Goal: Find specific page/section: Find specific page/section

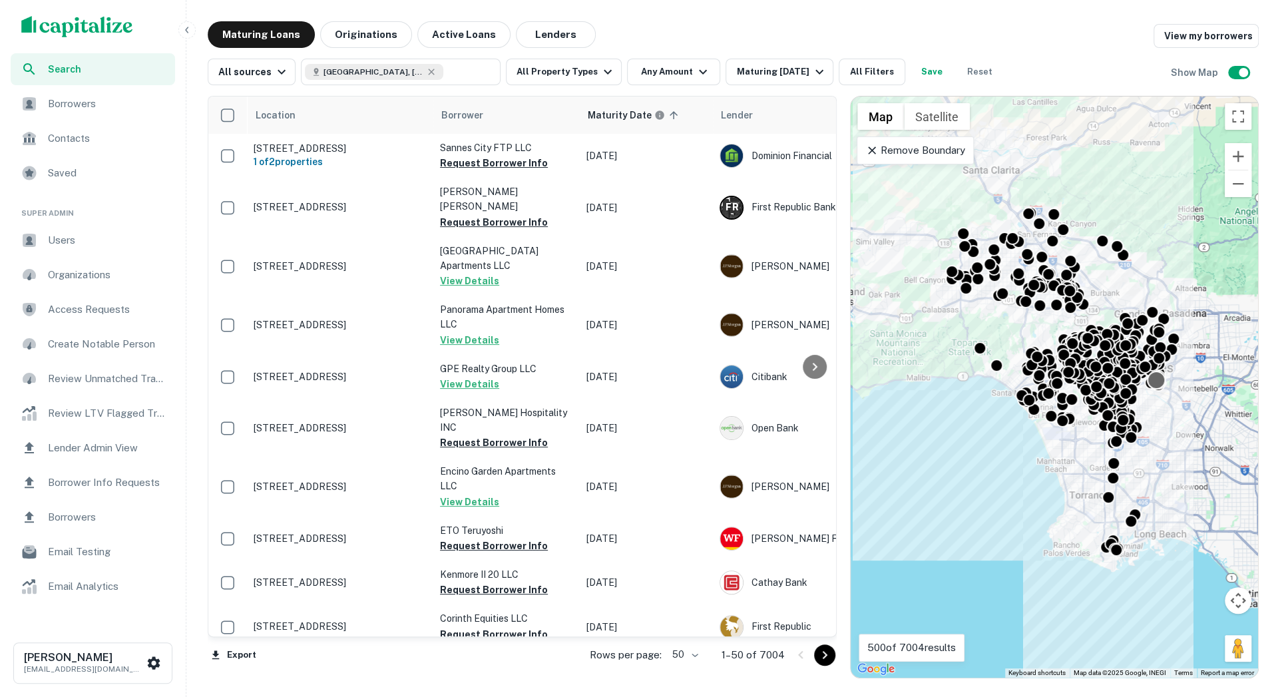
scroll to position [51, 0]
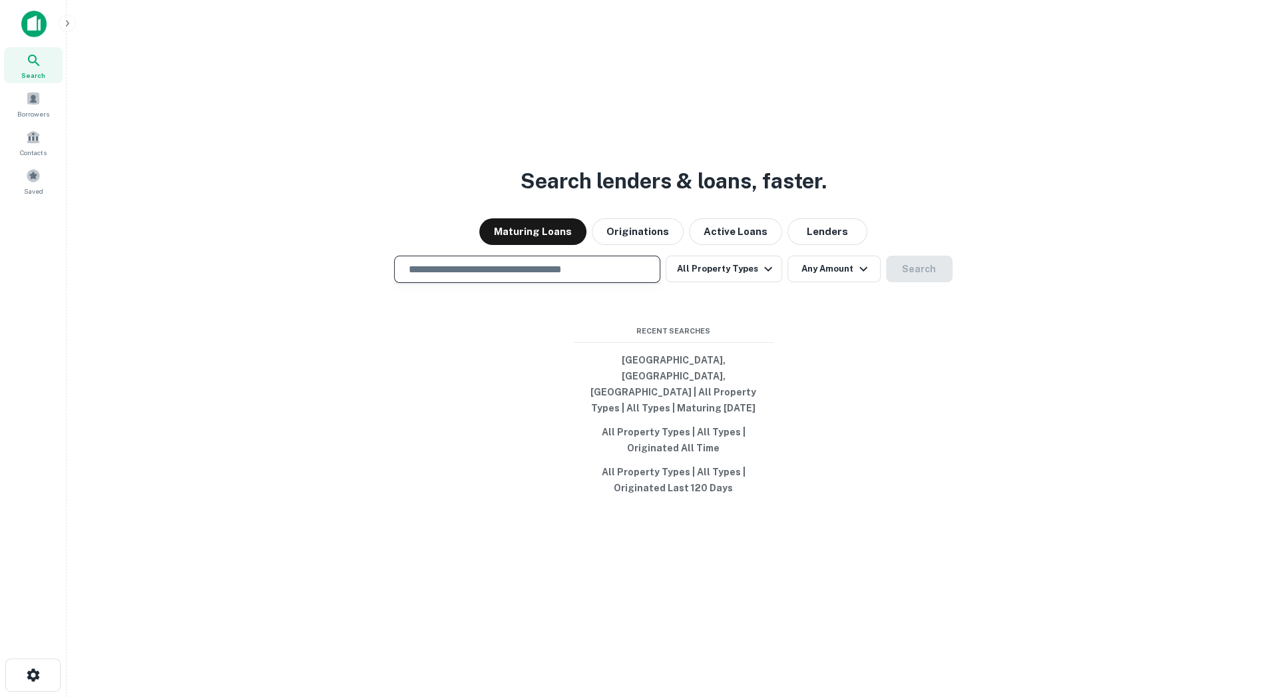
click at [557, 277] on input "text" at bounding box center [527, 269] width 254 height 15
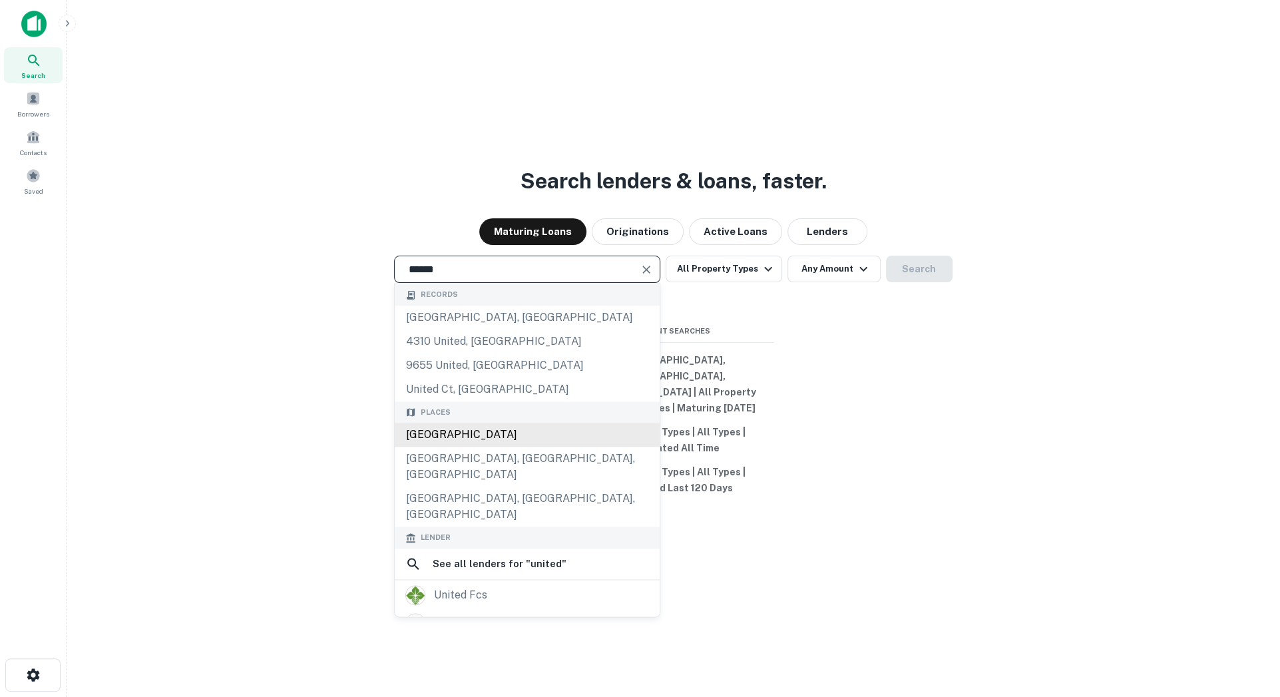
click at [531, 446] on div "United States" at bounding box center [527, 435] width 265 height 24
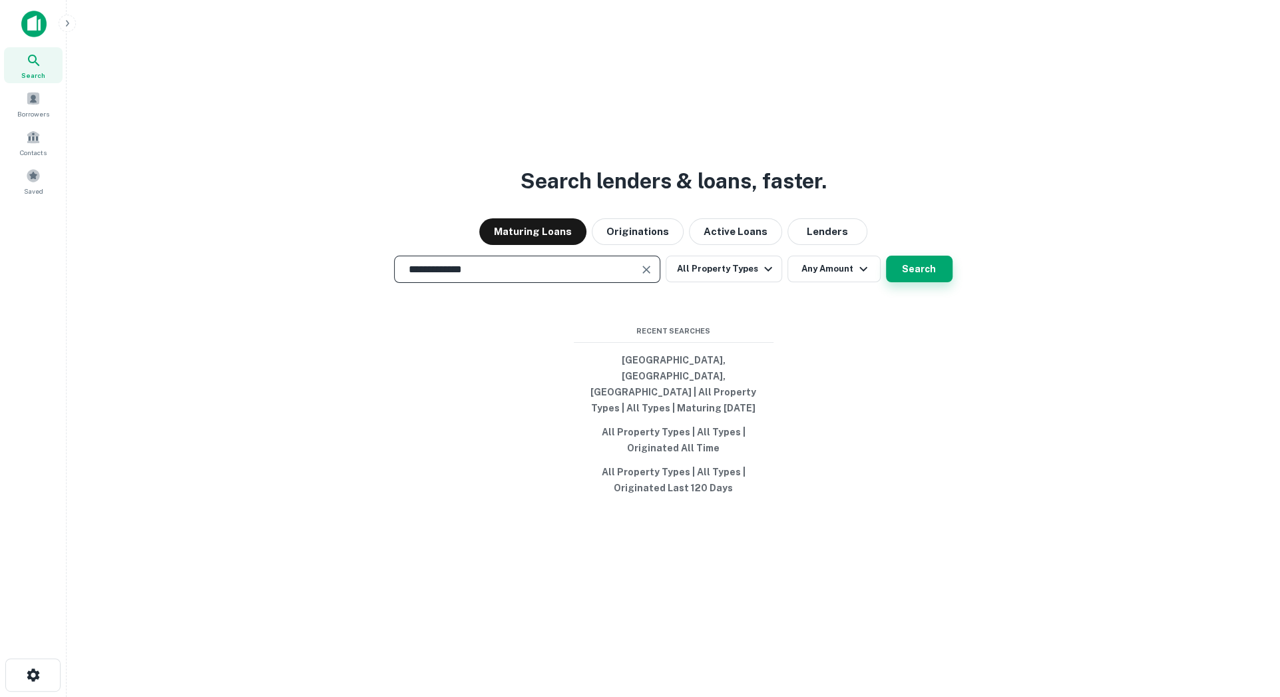
type input "**********"
click at [903, 282] on button "Search" at bounding box center [919, 269] width 67 height 27
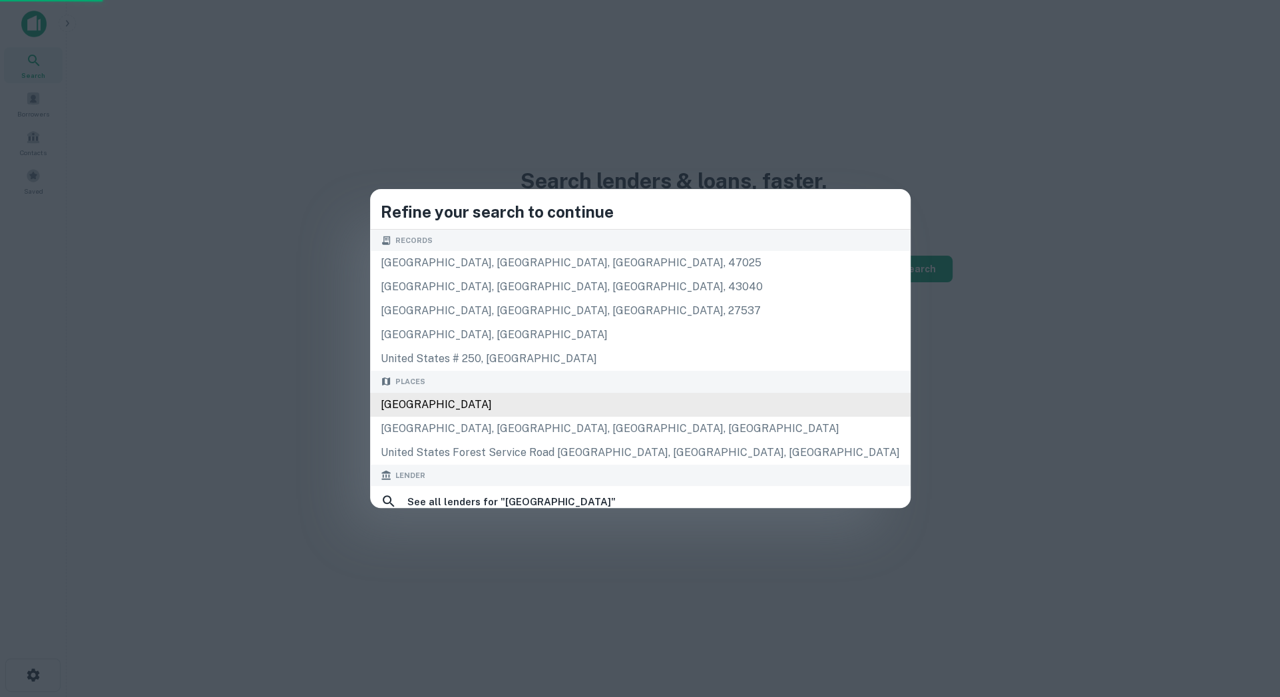
click at [671, 401] on div "United States" at bounding box center [640, 405] width 541 height 24
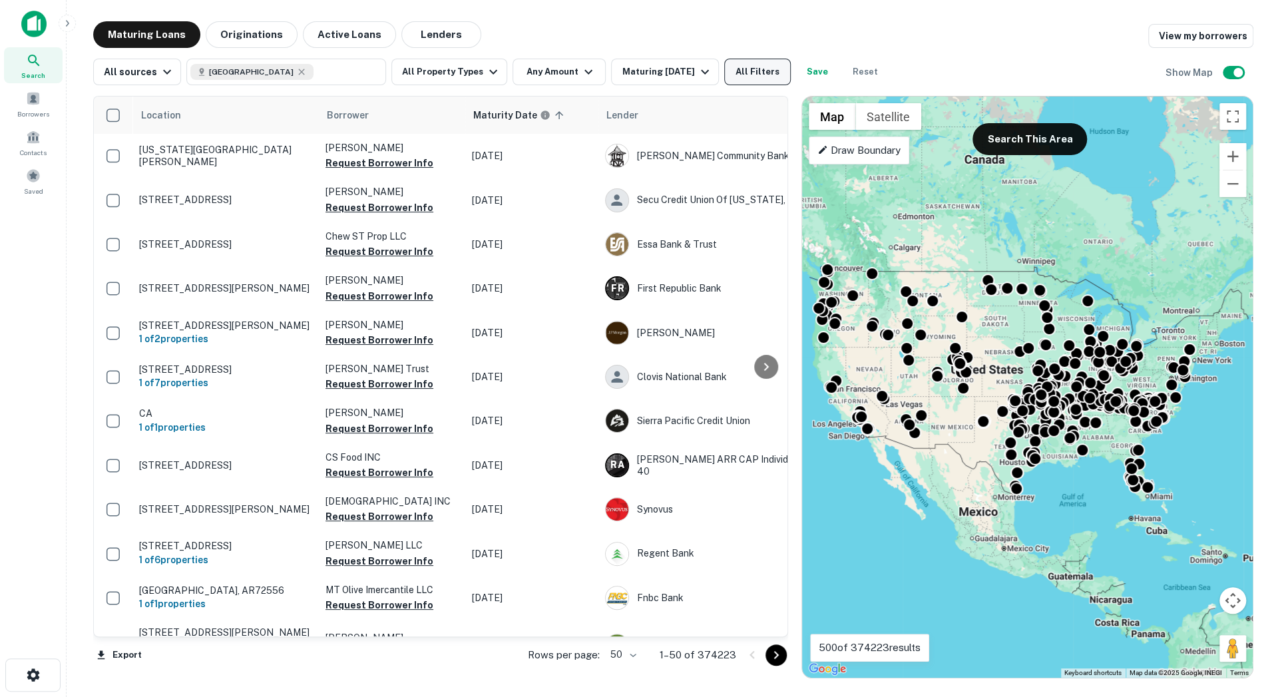
click at [768, 82] on button "All Filters" at bounding box center [757, 72] width 67 height 27
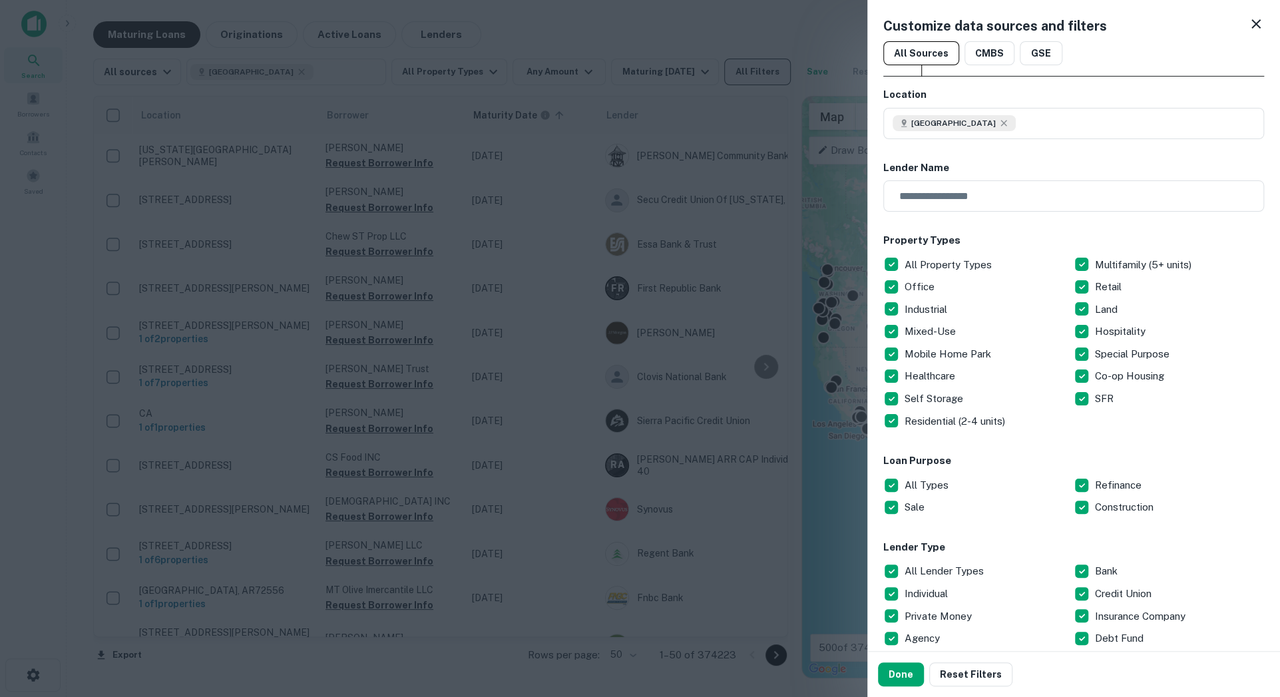
scroll to position [740, 0]
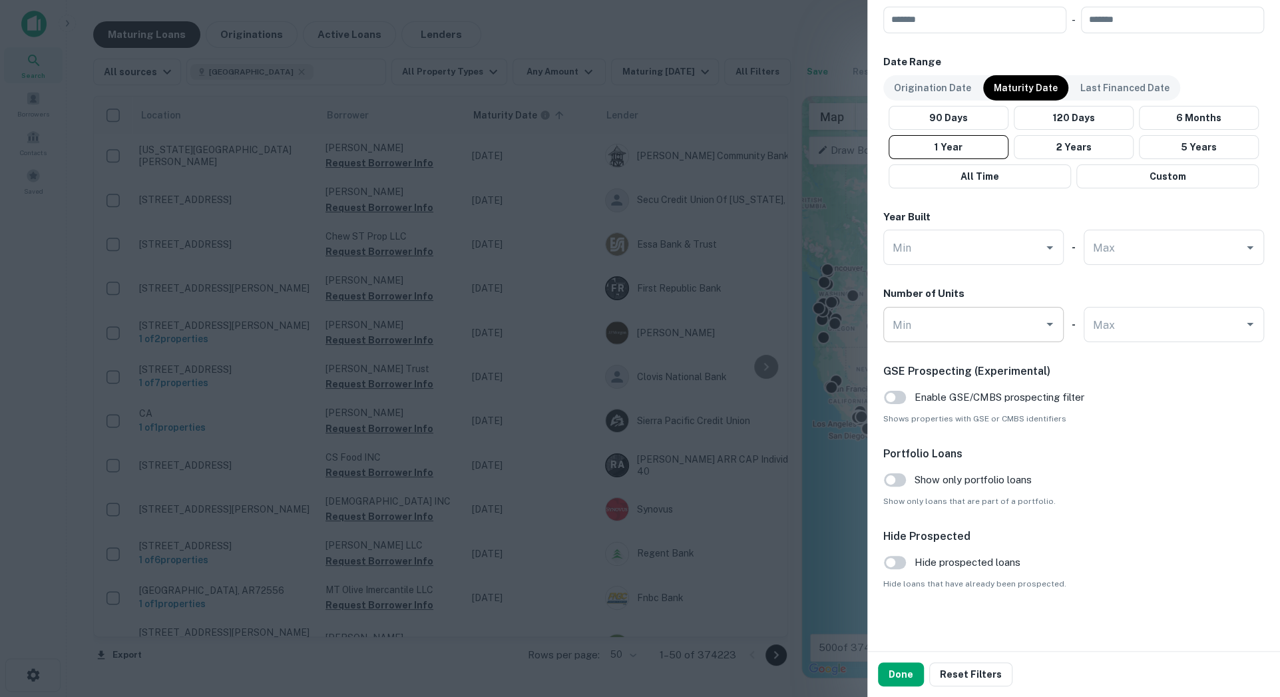
click at [981, 328] on input "Min" at bounding box center [963, 324] width 148 height 23
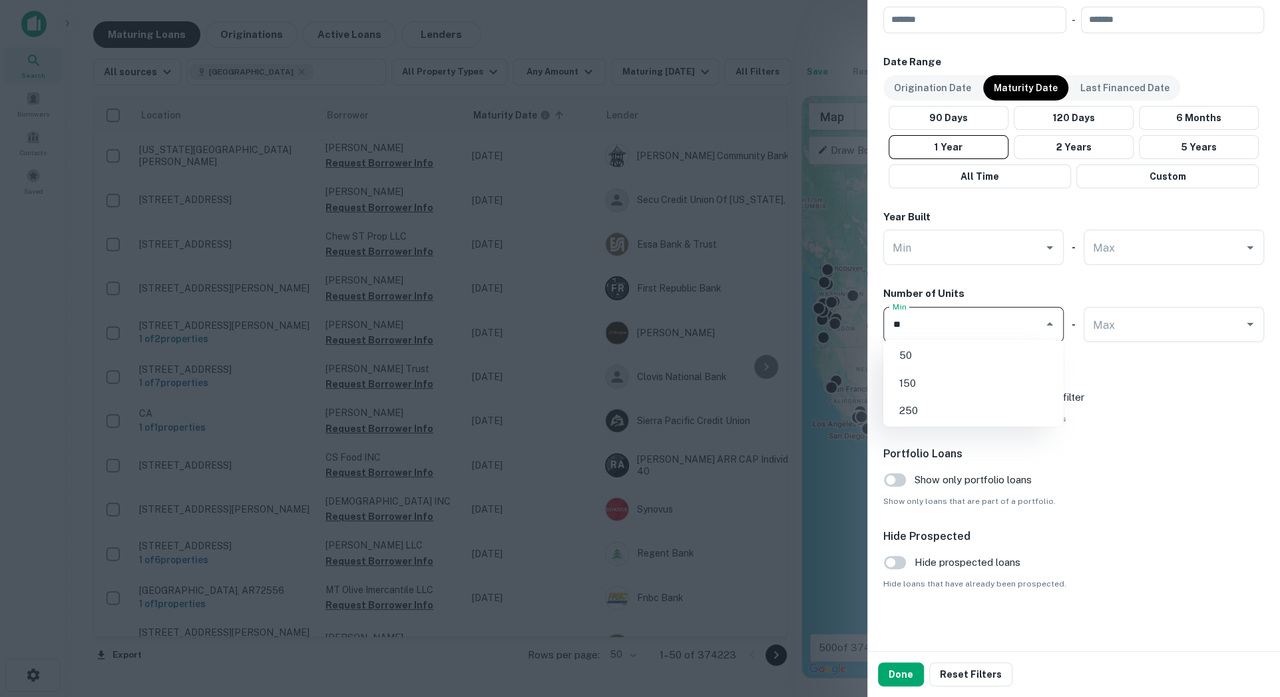
type input "*"
type input "***"
click at [955, 358] on li "250" at bounding box center [974, 356] width 170 height 24
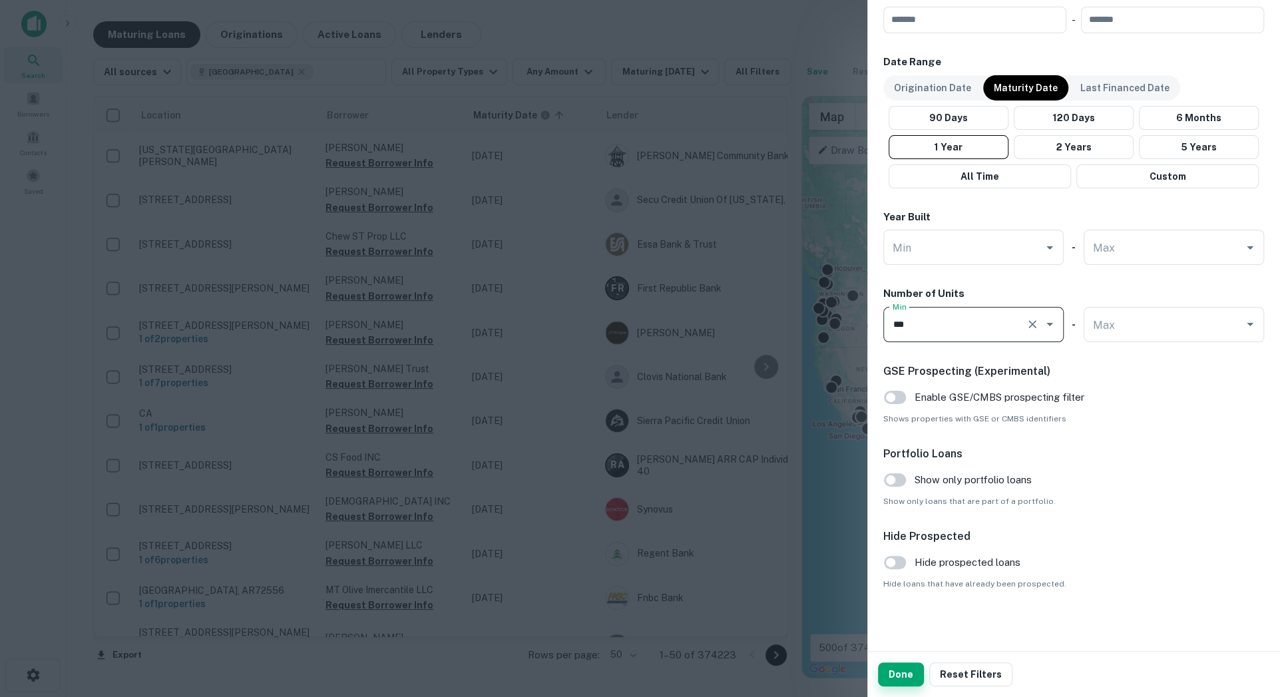
click at [885, 676] on button "Done" at bounding box center [901, 674] width 46 height 24
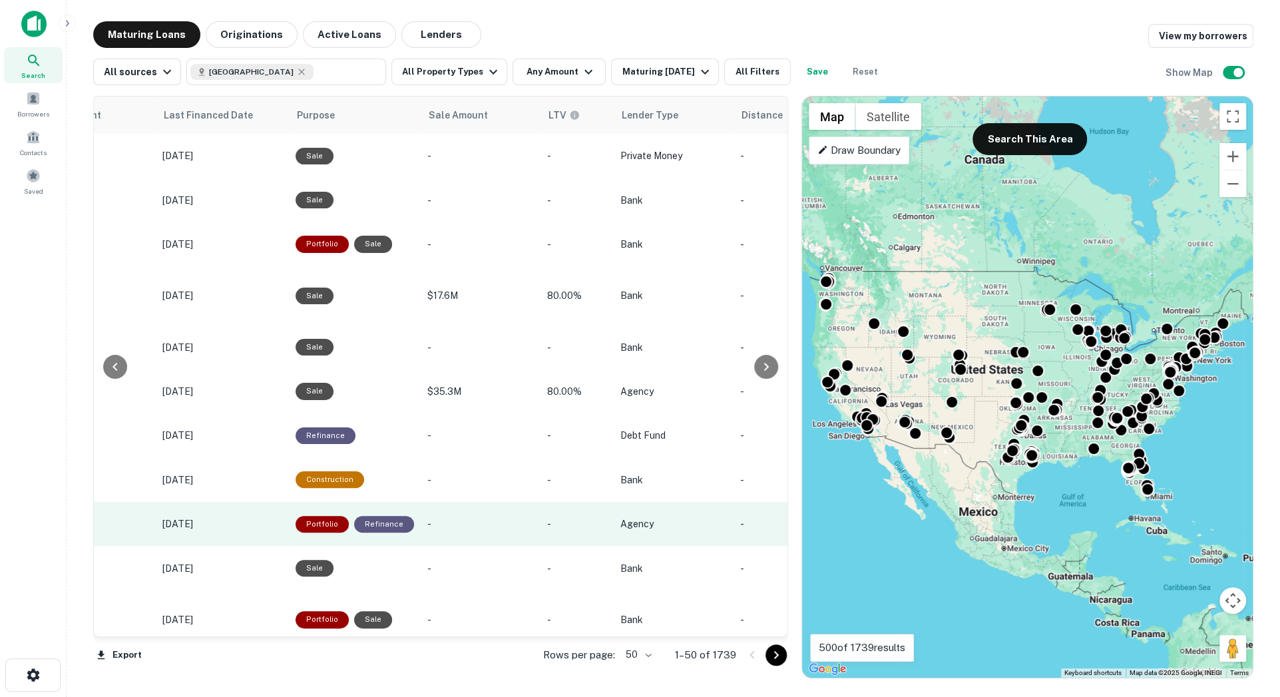
scroll to position [0, 1350]
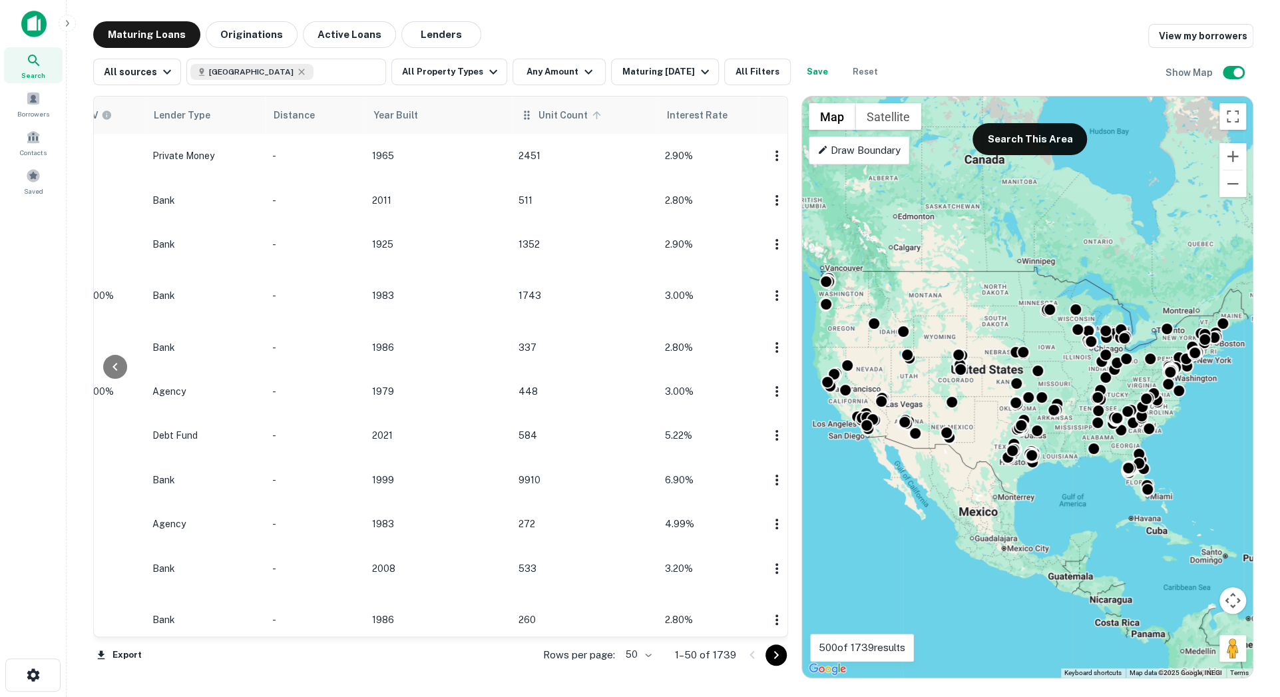
click at [590, 115] on icon at bounding box center [596, 115] width 12 height 12
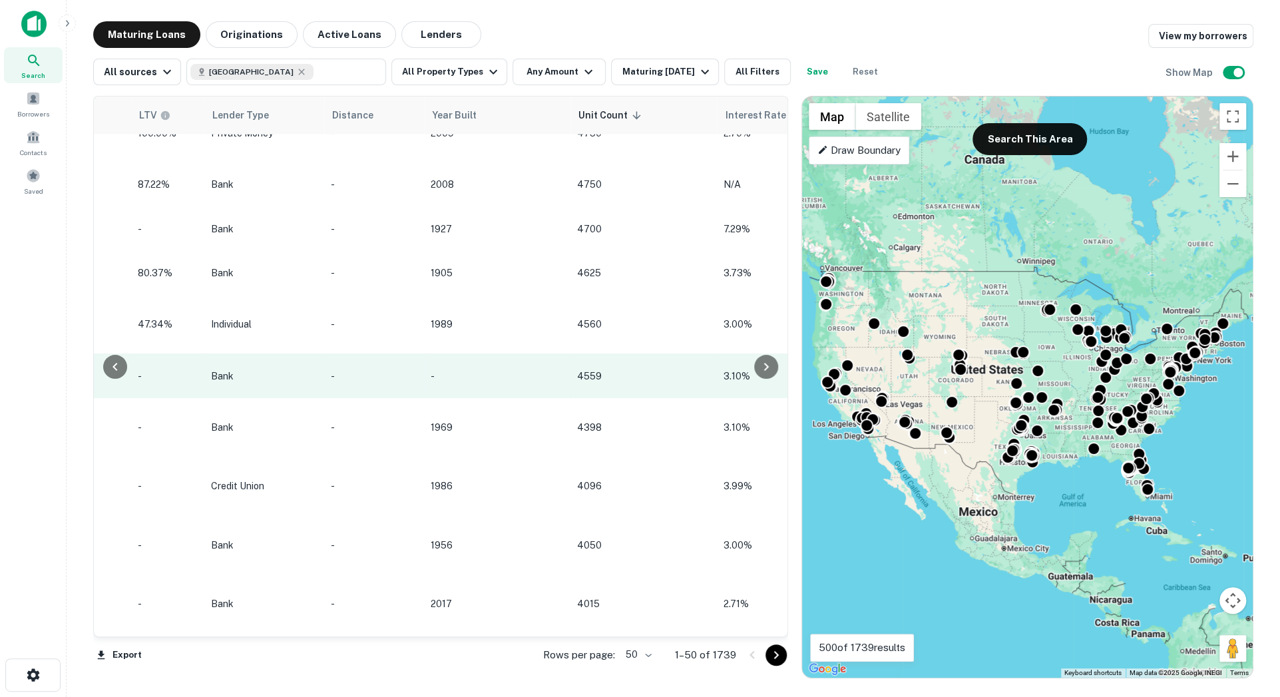
scroll to position [1859, 1359]
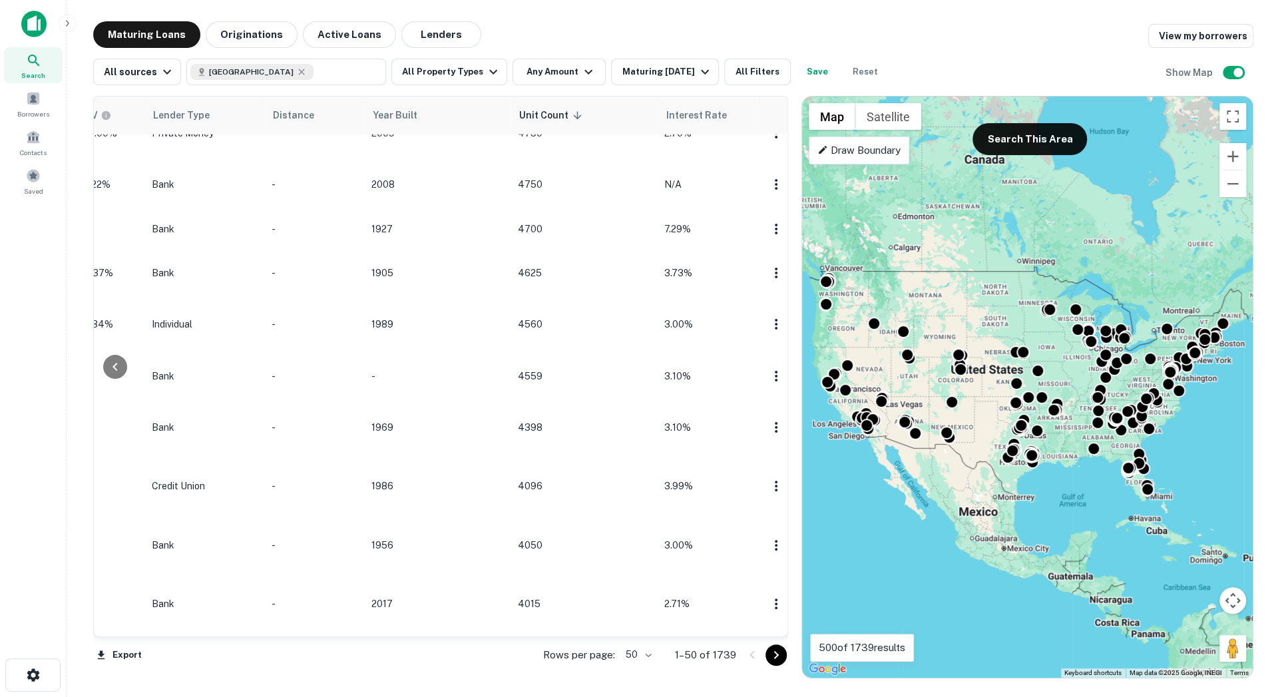
click at [42, 66] on div "Search" at bounding box center [33, 65] width 59 height 36
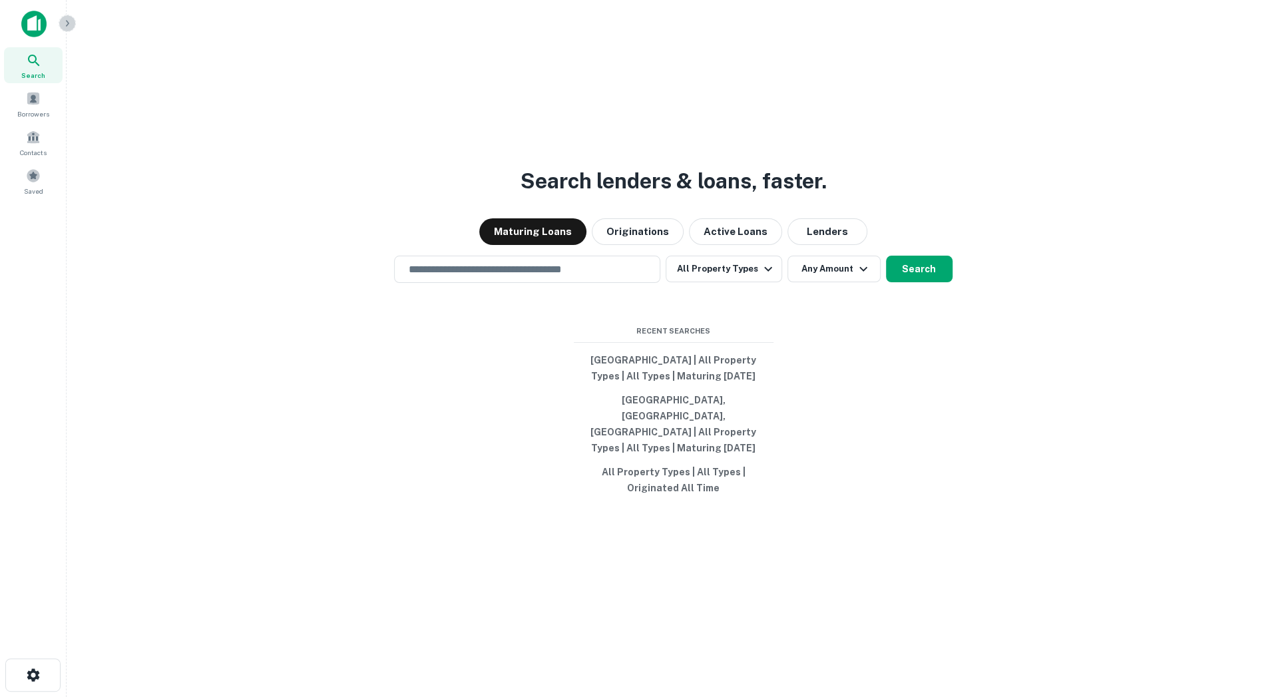
click at [65, 25] on icon "button" at bounding box center [67, 23] width 11 height 11
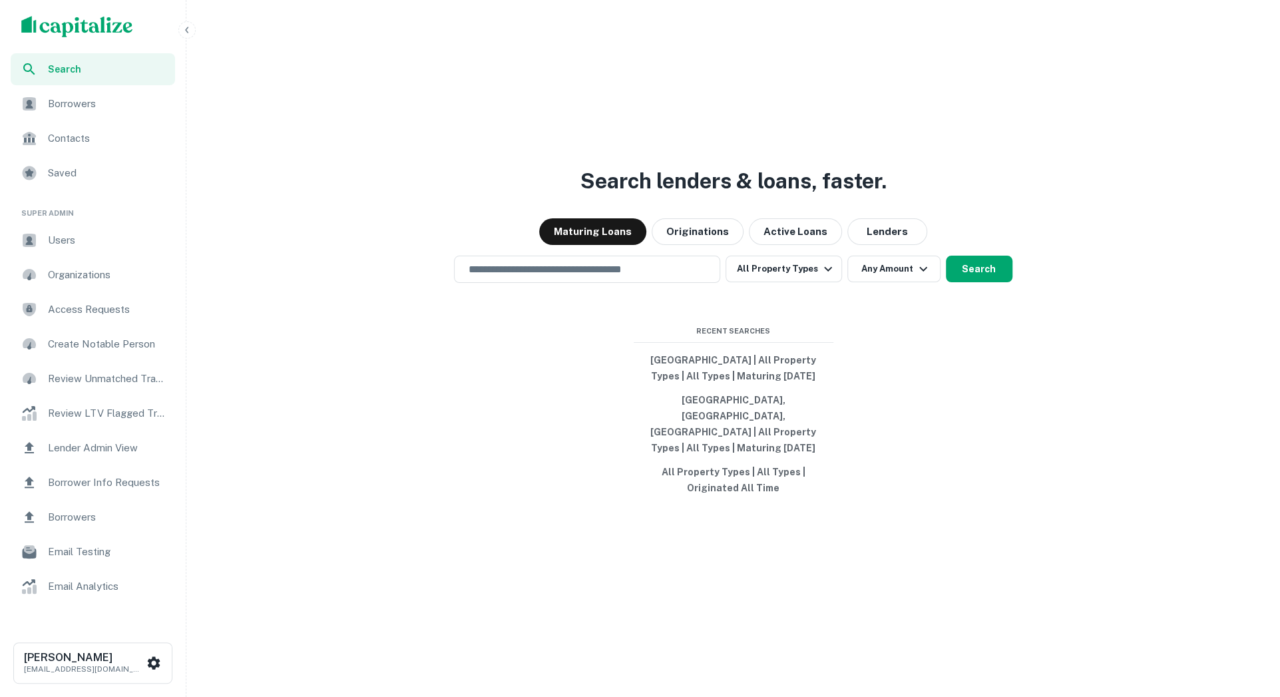
click at [100, 249] on div "Users" at bounding box center [93, 240] width 164 height 32
